Goal: Information Seeking & Learning: Learn about a topic

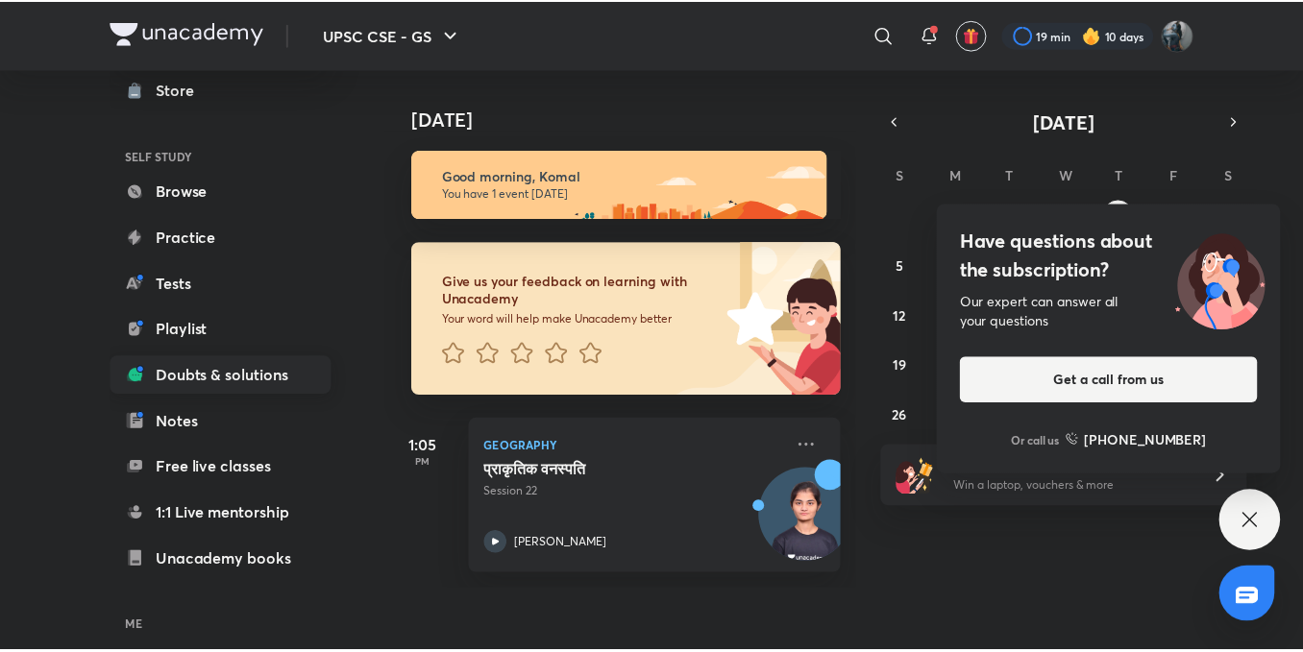
scroll to position [212, 0]
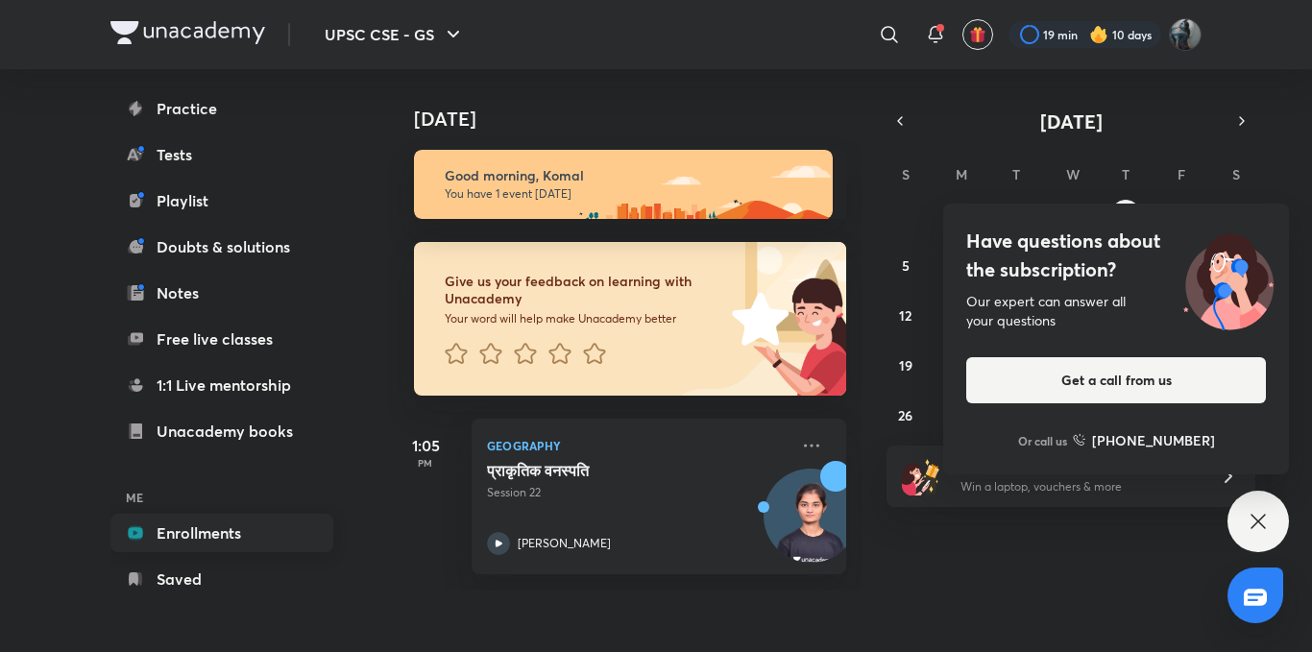
click at [201, 536] on link "Enrollments" at bounding box center [221, 533] width 223 height 38
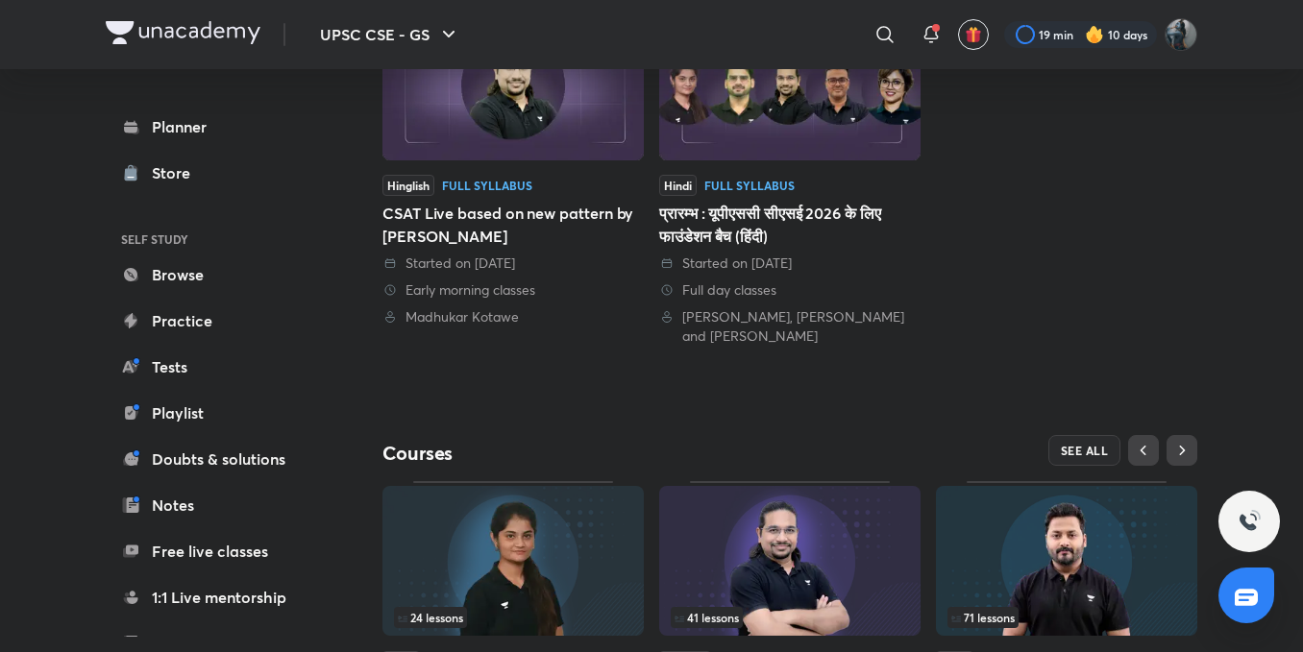
scroll to position [670, 0]
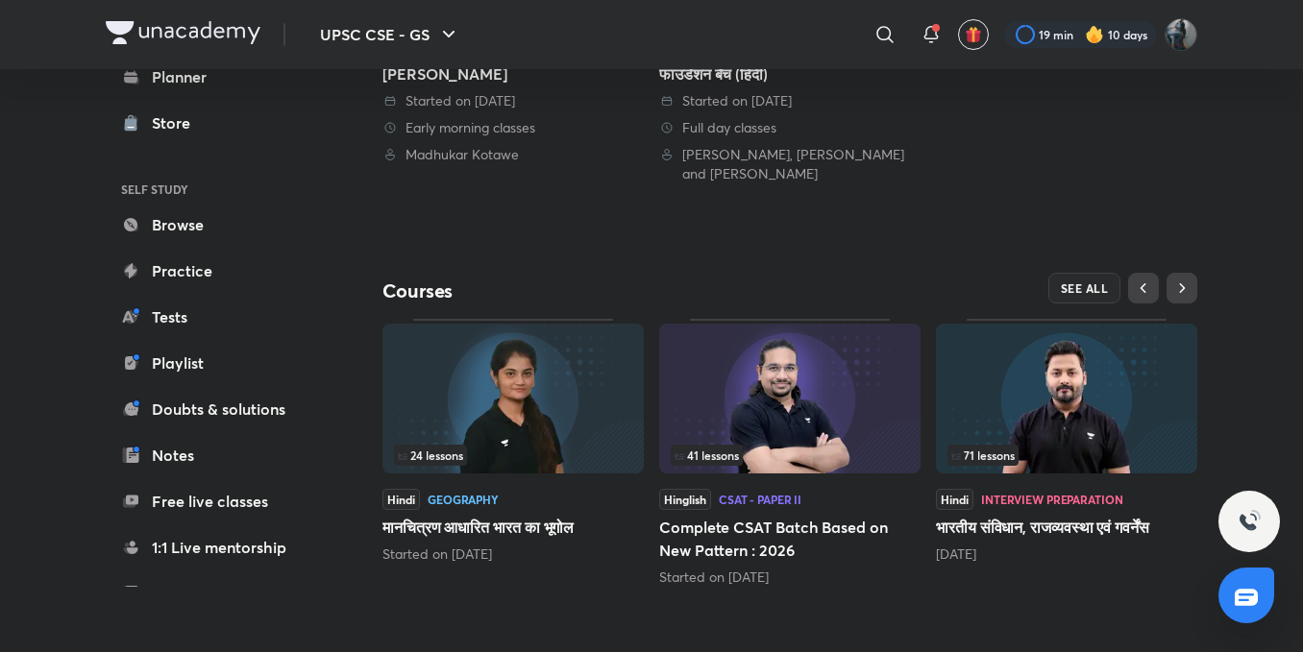
click at [1036, 404] on img at bounding box center [1066, 399] width 261 height 150
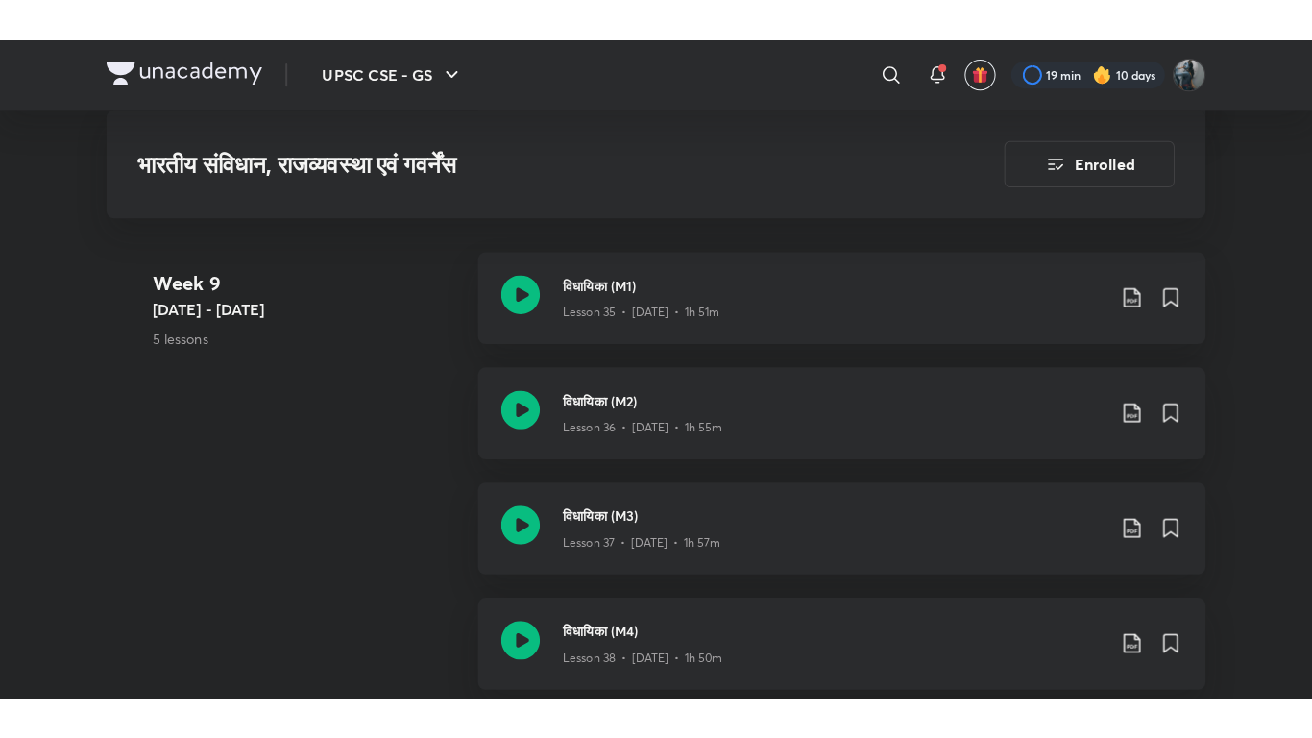
scroll to position [6149, 0]
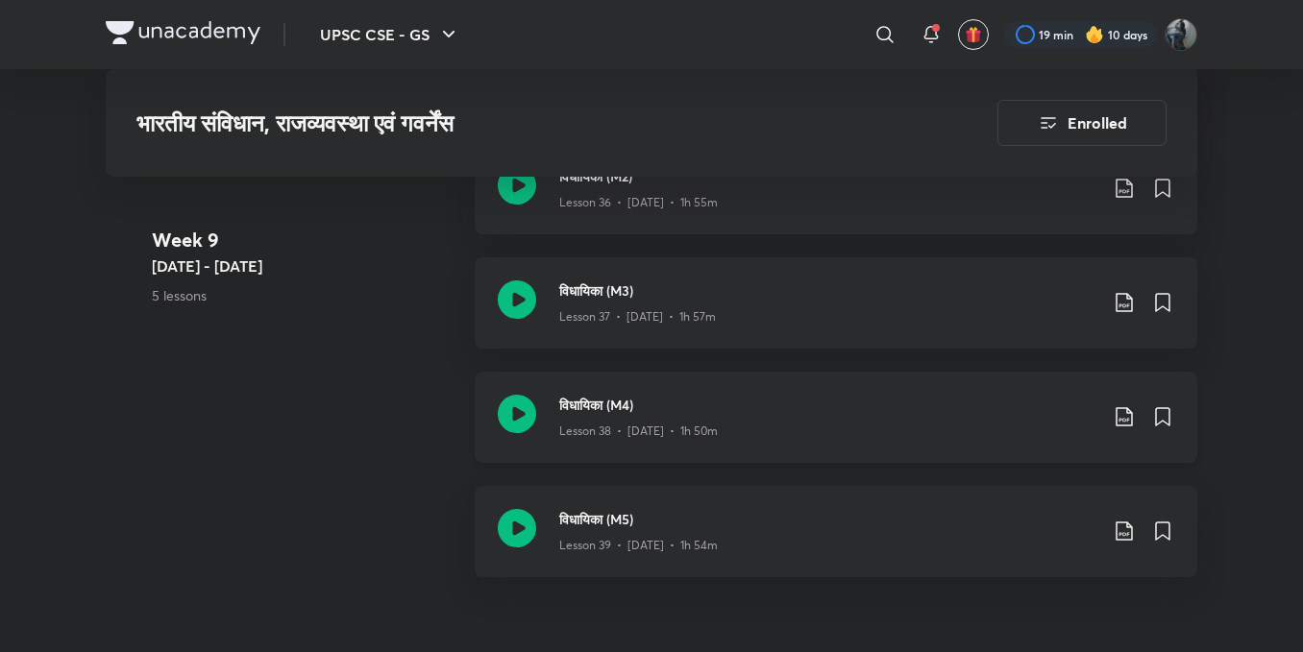
click at [527, 410] on icon at bounding box center [517, 414] width 38 height 38
